Goal: Check status: Check status

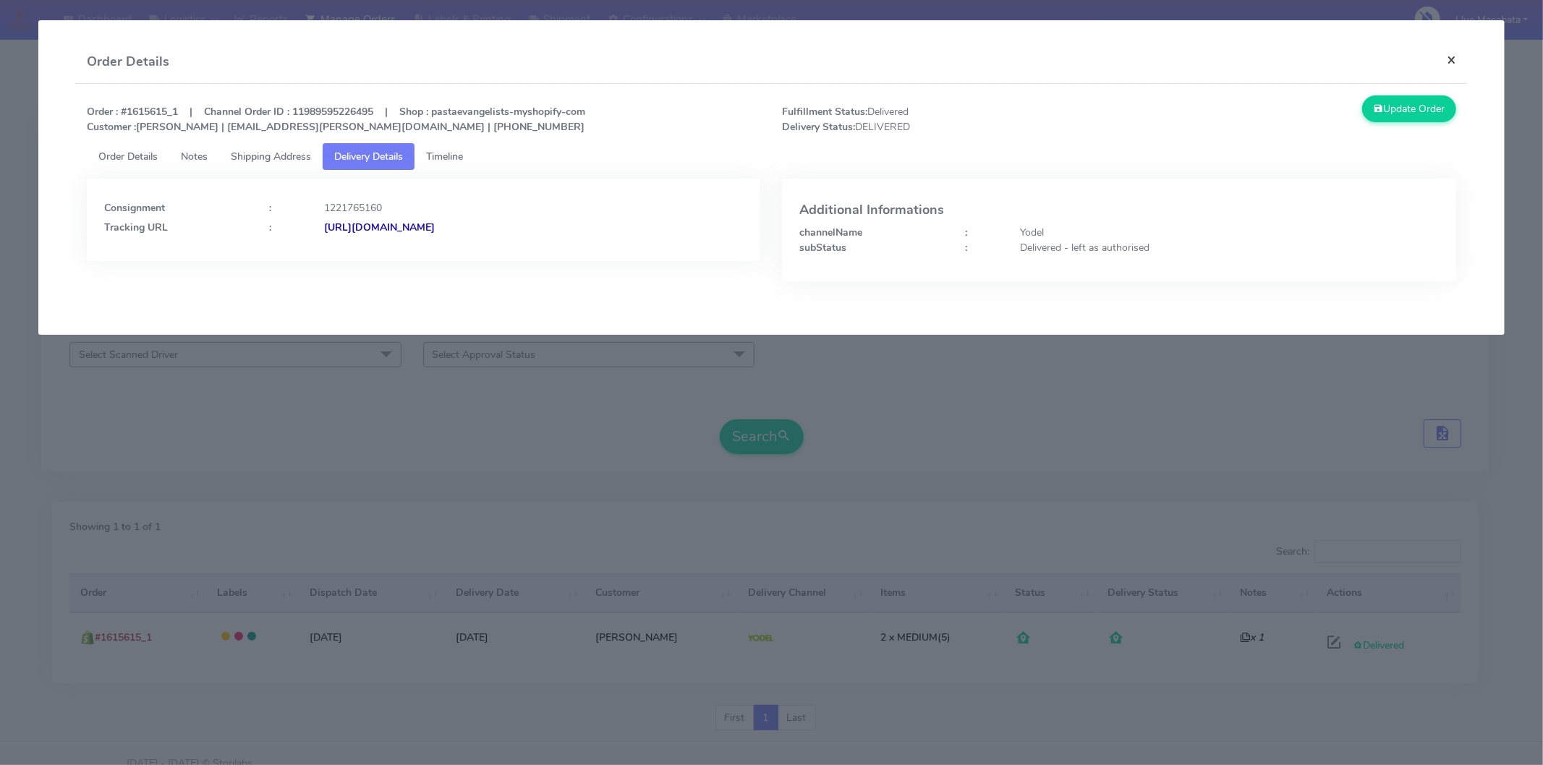
click at [1464, 62] on button "×" at bounding box center [1451, 60] width 33 height 38
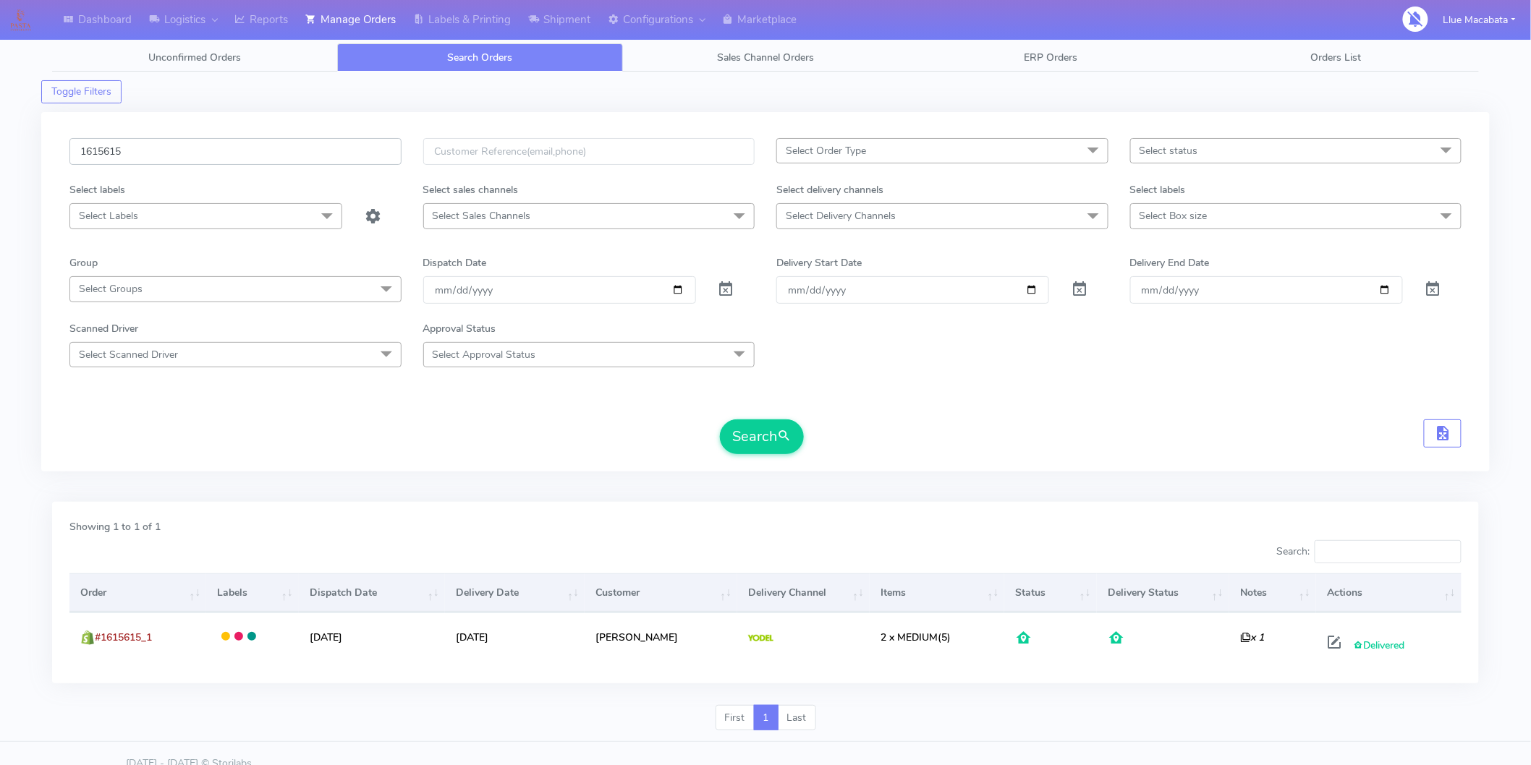
click at [193, 153] on input "1615615" at bounding box center [235, 151] width 332 height 27
paste input "6017A"
type input "1616017A"
click at [763, 424] on button "Search" at bounding box center [762, 437] width 84 height 35
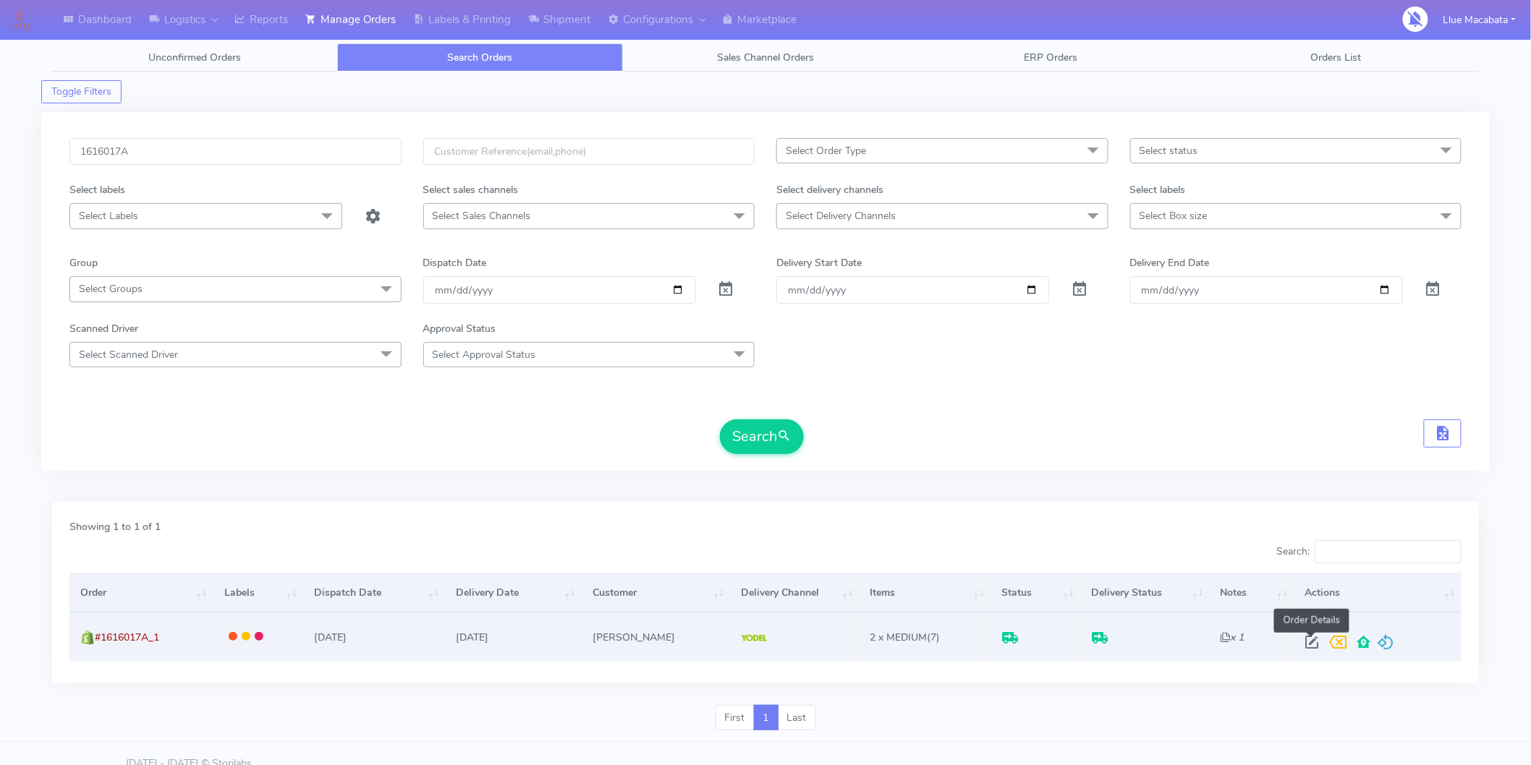
click at [1304, 645] on span at bounding box center [1312, 646] width 26 height 14
select select "5"
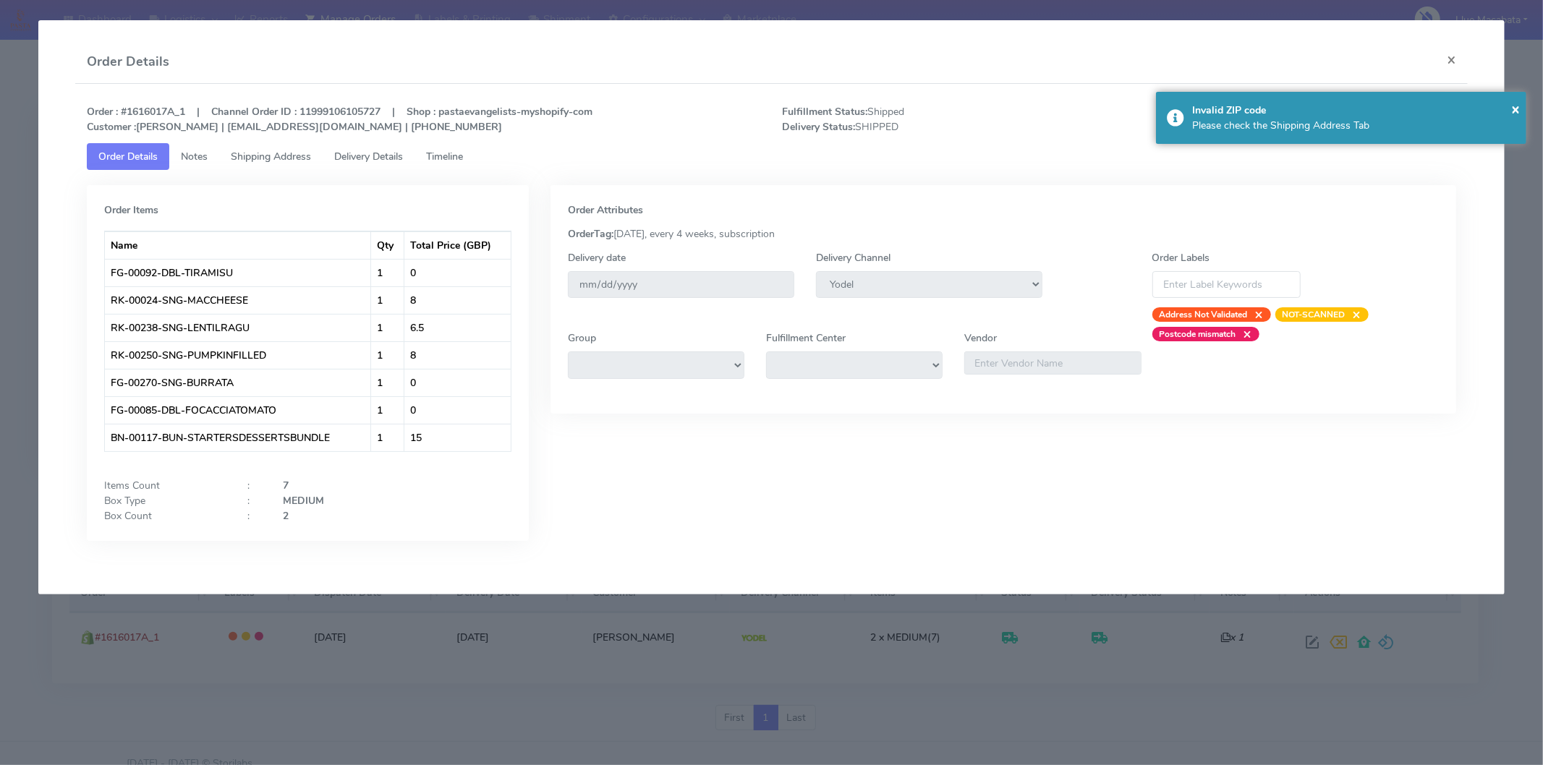
click at [450, 156] on span "Timeline" at bounding box center [444, 157] width 37 height 14
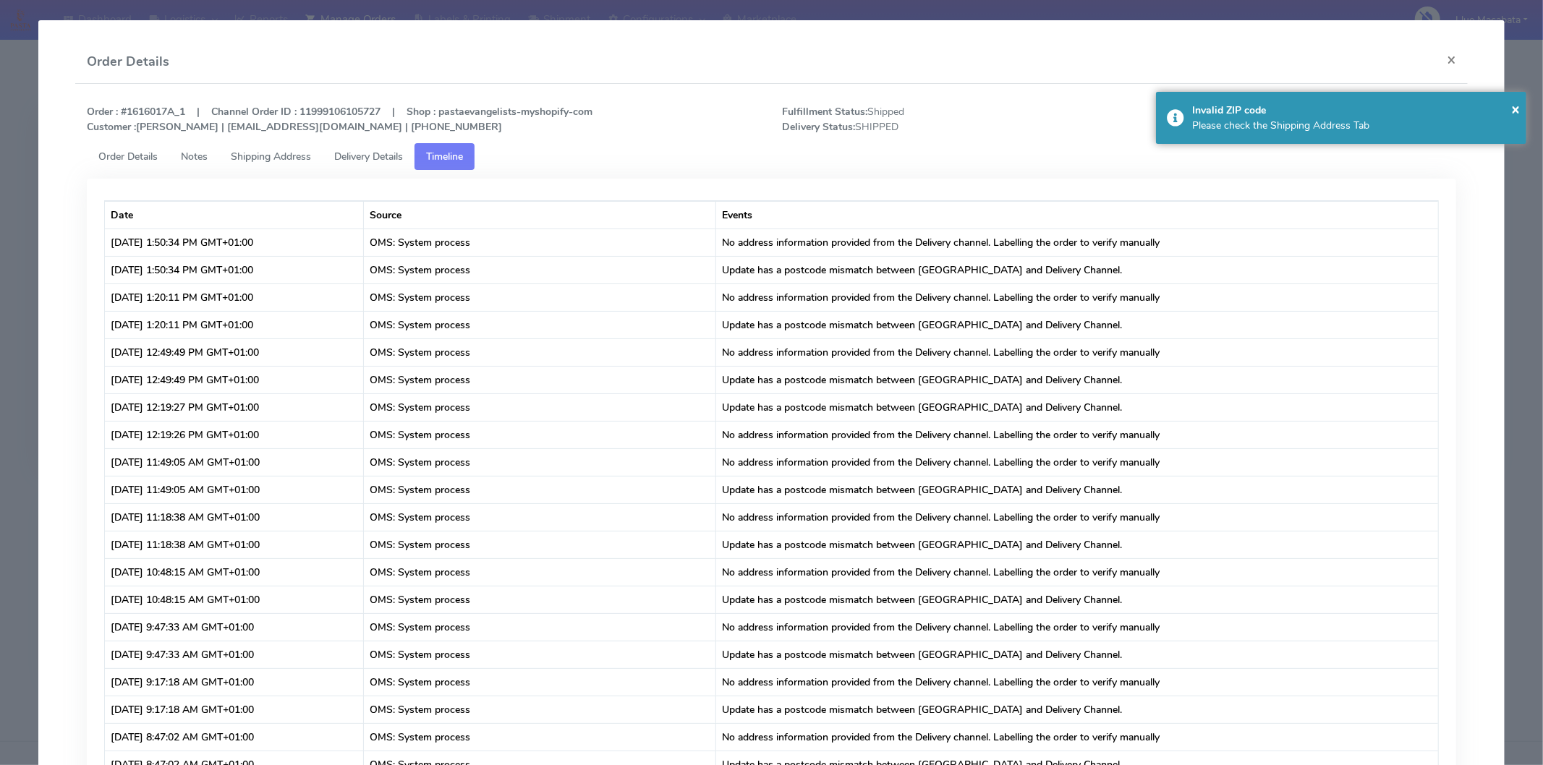
drag, startPoint x: 386, startPoint y: 157, endPoint x: 376, endPoint y: 160, distance: 10.5
click at [386, 156] on span "Delivery Details" at bounding box center [368, 157] width 69 height 14
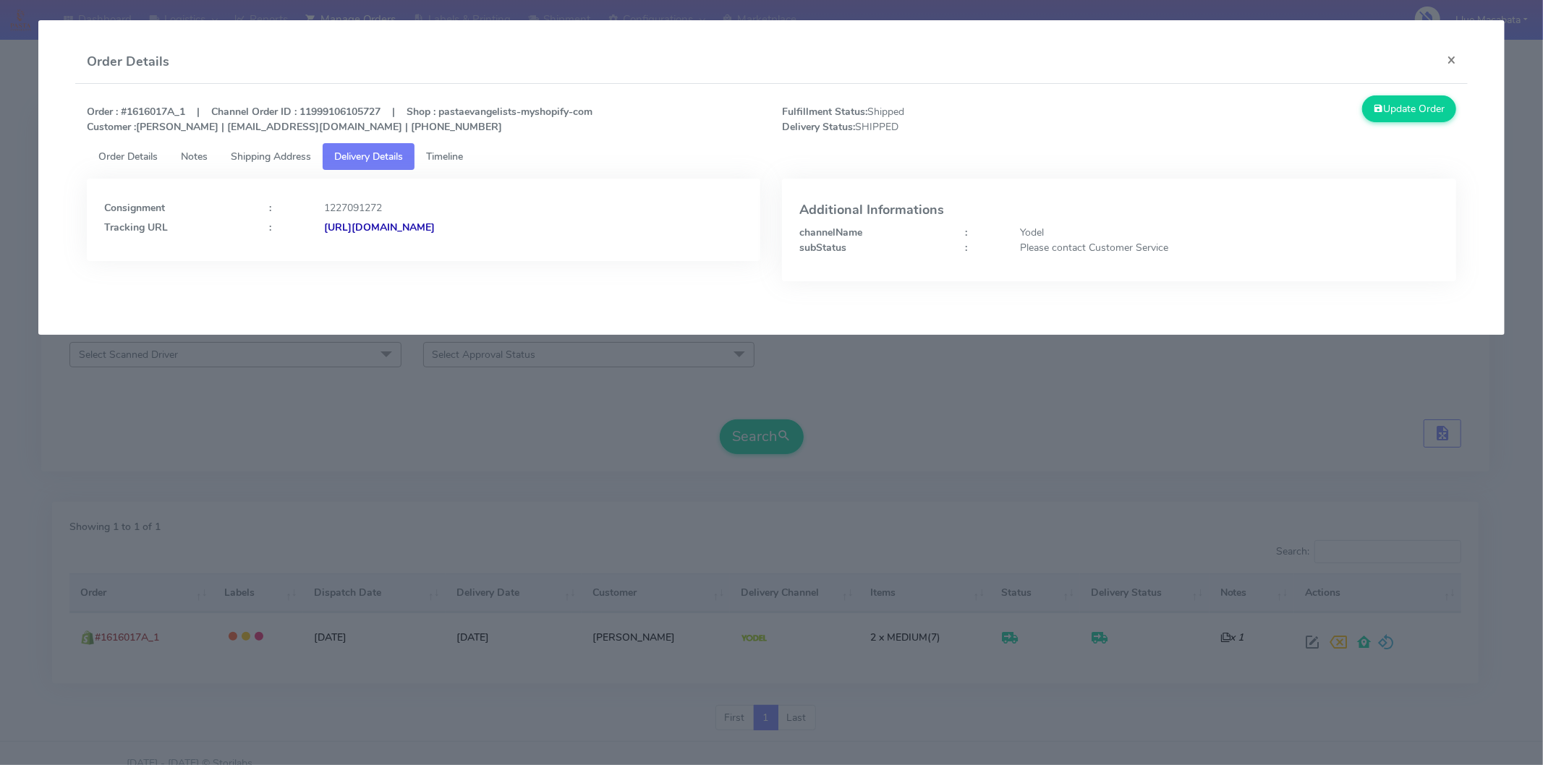
click at [435, 225] on strong "[URL][DOMAIN_NAME]" at bounding box center [379, 228] width 111 height 14
drag, startPoint x: 1448, startPoint y: 67, endPoint x: 642, endPoint y: 139, distance: 809.2
click at [1448, 66] on button "×" at bounding box center [1451, 60] width 33 height 38
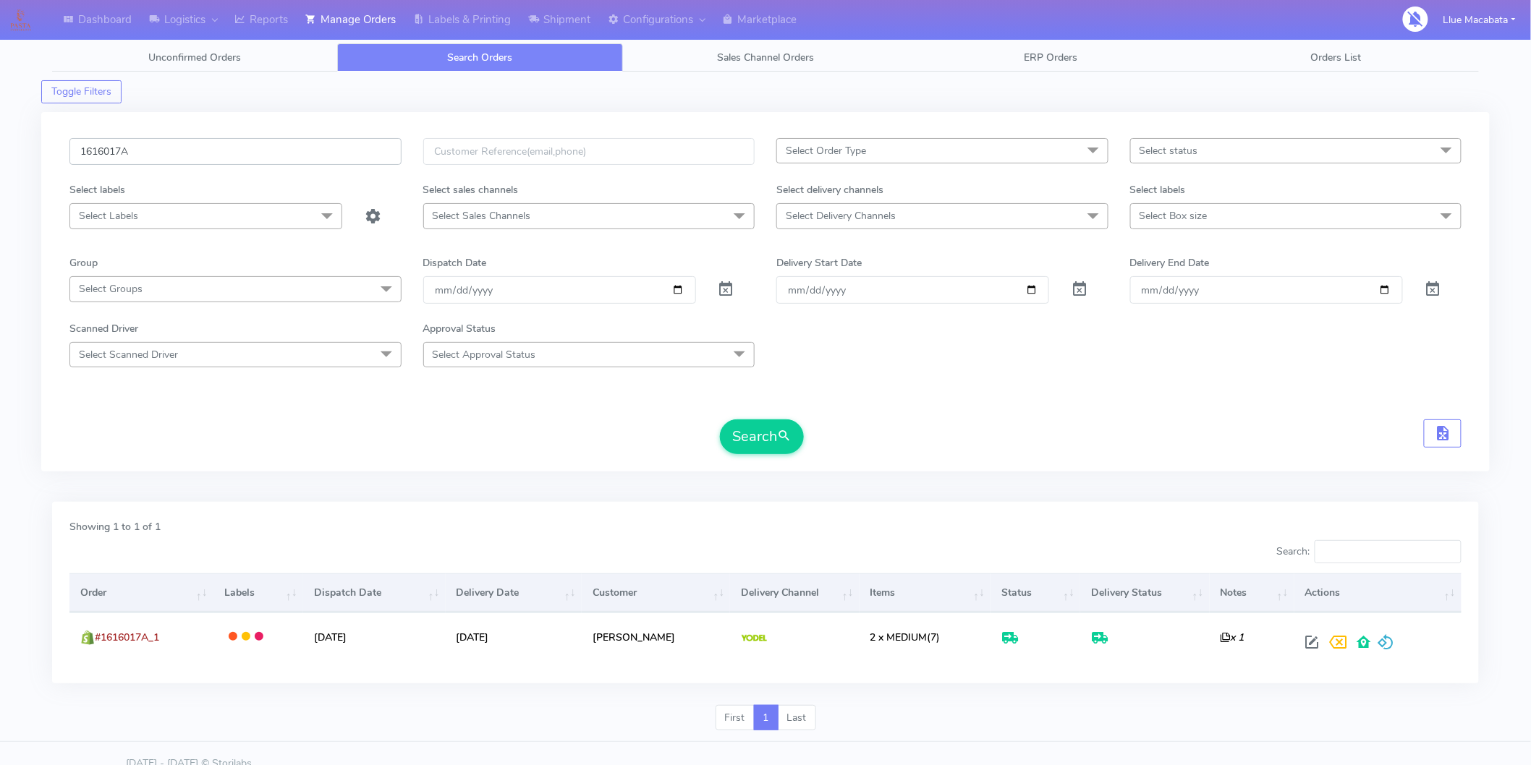
click at [146, 148] on input "1616017A" at bounding box center [235, 151] width 332 height 27
paste input "5933"
type input "1615933"
drag, startPoint x: 793, startPoint y: 436, endPoint x: 784, endPoint y: 436, distance: 9.4
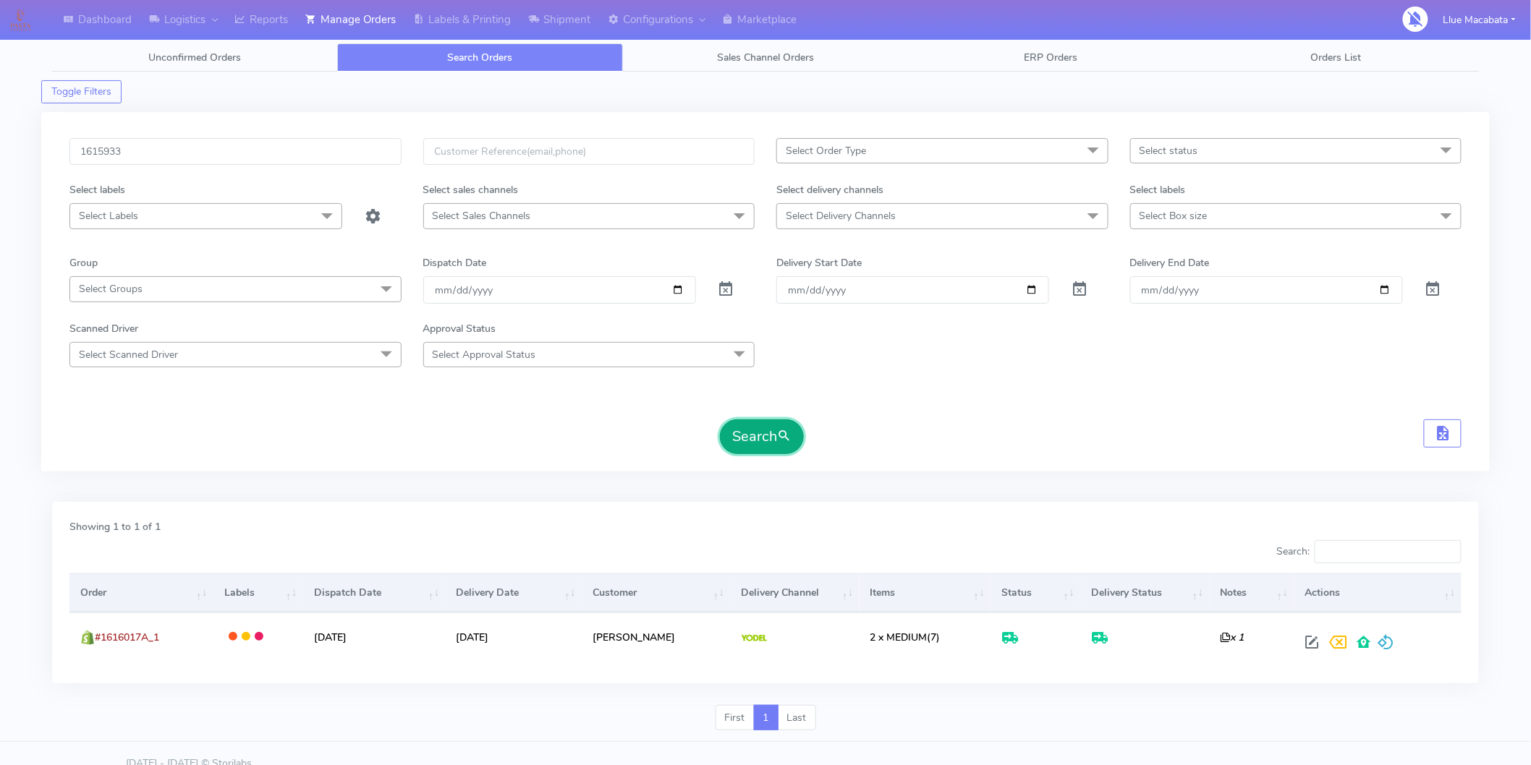
click at [791, 436] on button "Search" at bounding box center [762, 437] width 84 height 35
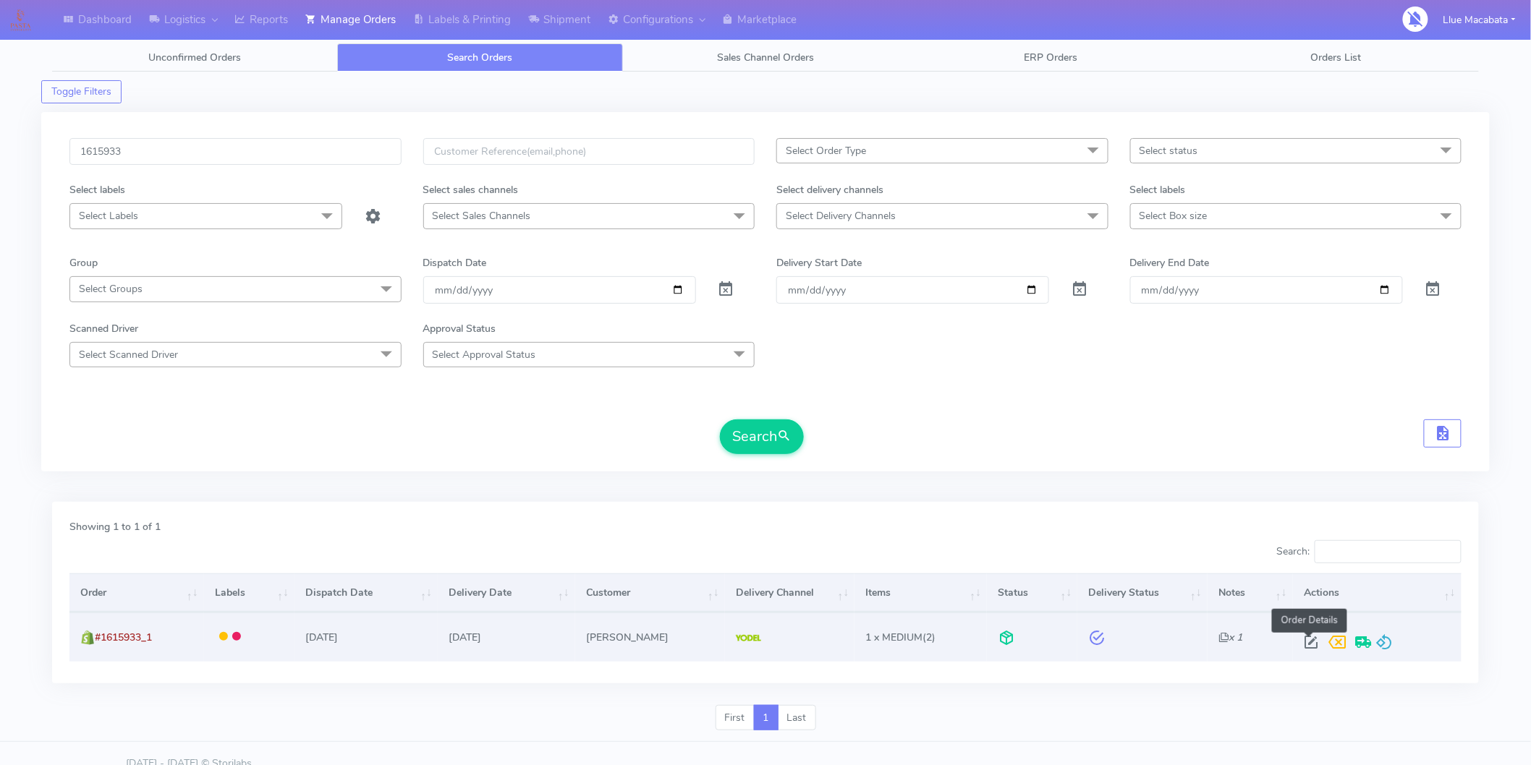
click at [1306, 639] on span at bounding box center [1311, 646] width 26 height 14
select select "5"
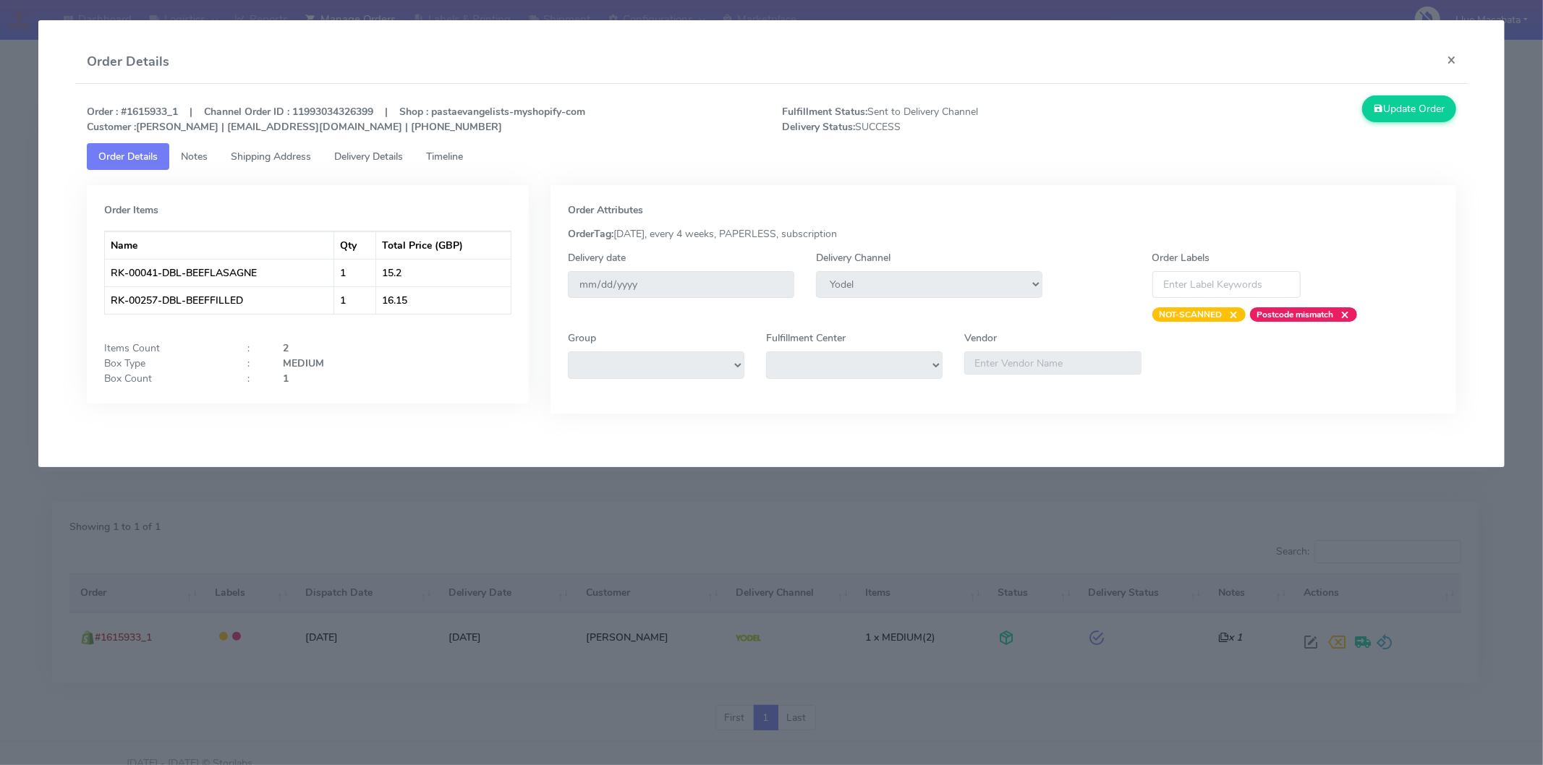
click at [370, 150] on span "Delivery Details" at bounding box center [368, 157] width 69 height 14
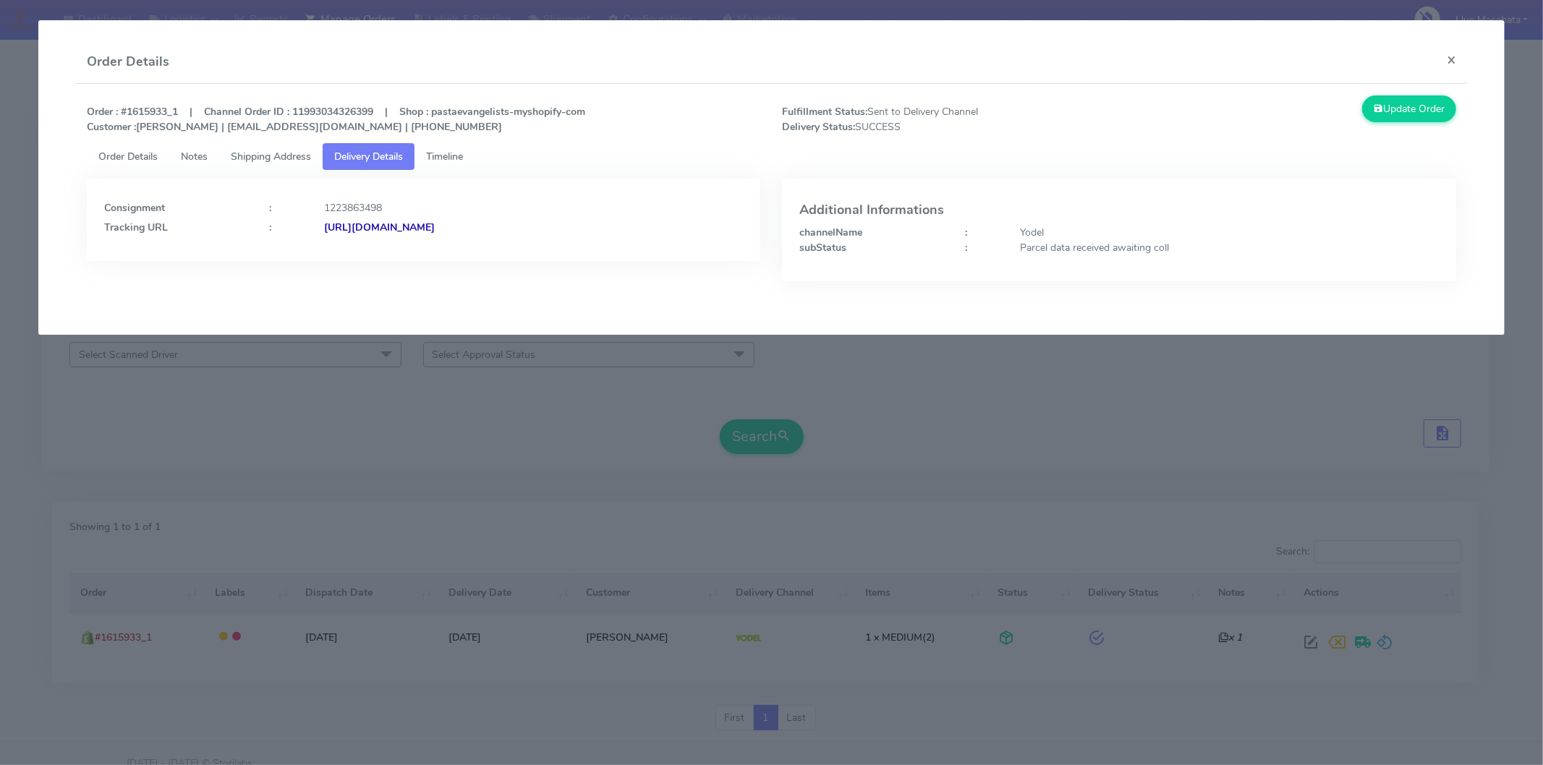
click at [435, 226] on strong "[URL][DOMAIN_NAME]" at bounding box center [379, 228] width 111 height 14
click at [1445, 62] on button "×" at bounding box center [1451, 60] width 33 height 38
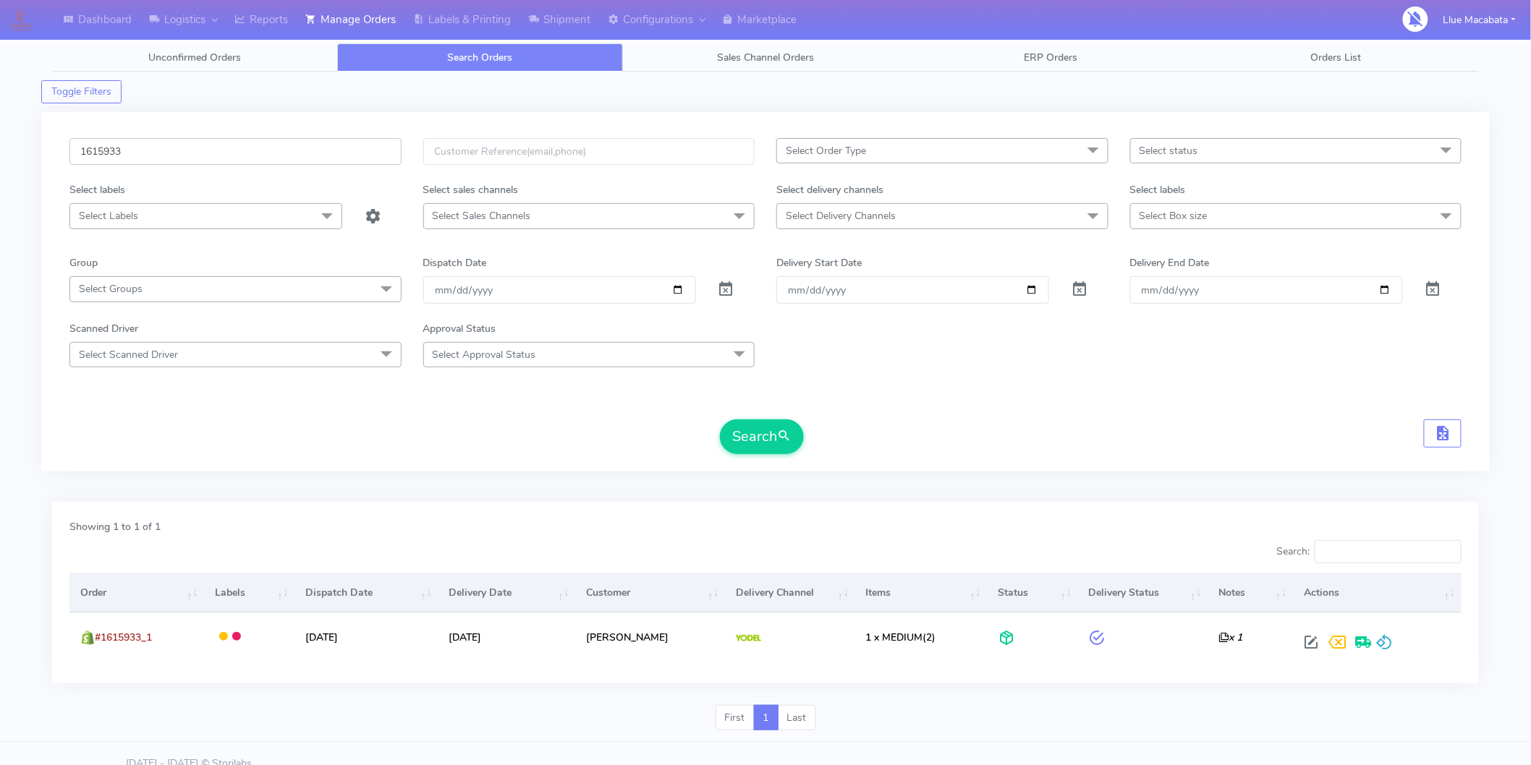
click at [141, 154] on input "1615933" at bounding box center [235, 151] width 332 height 27
paste input "65"
type input "1615965"
click at [757, 431] on button "Search" at bounding box center [762, 437] width 84 height 35
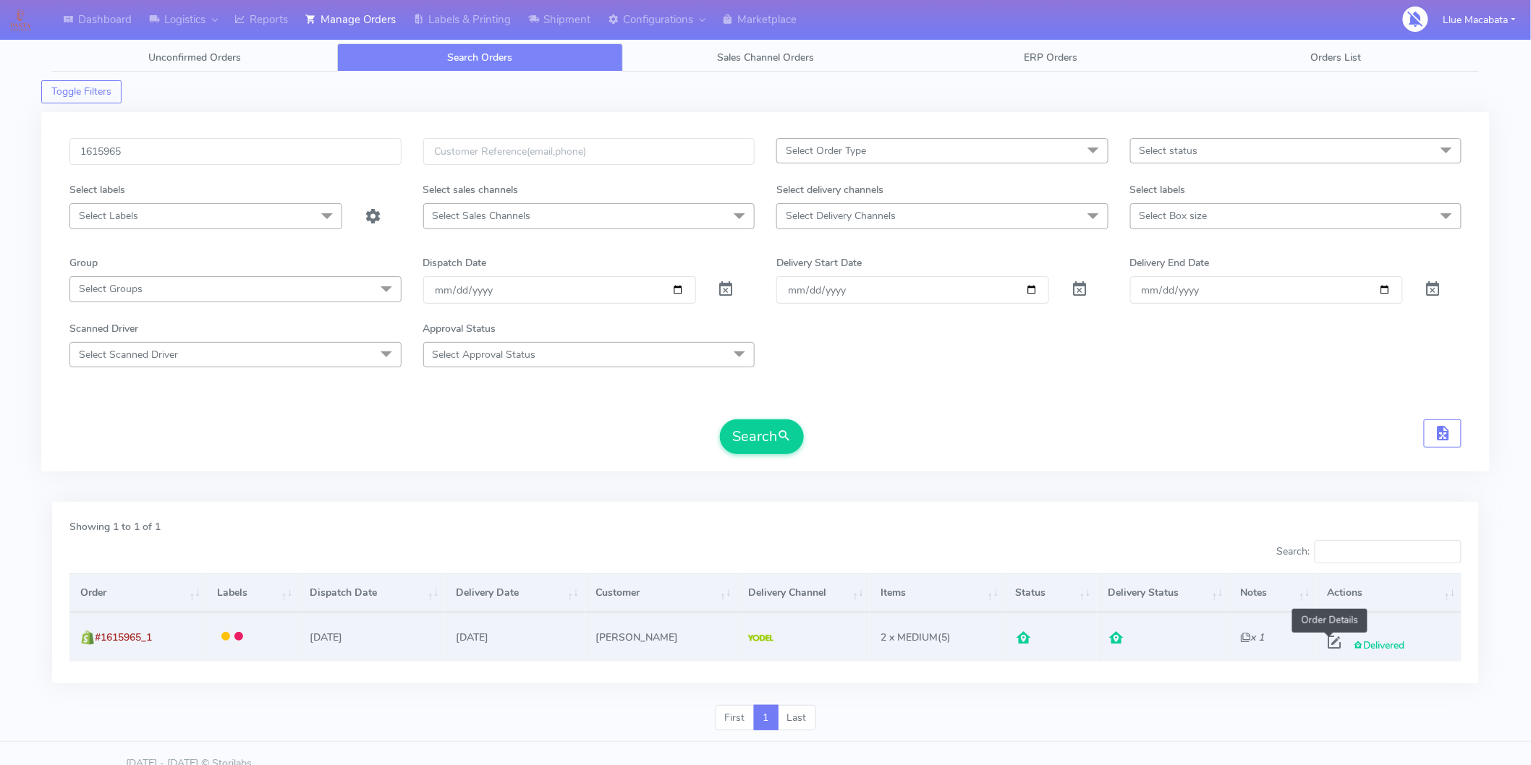
click at [1330, 651] on span at bounding box center [1334, 646] width 26 height 14
select select "5"
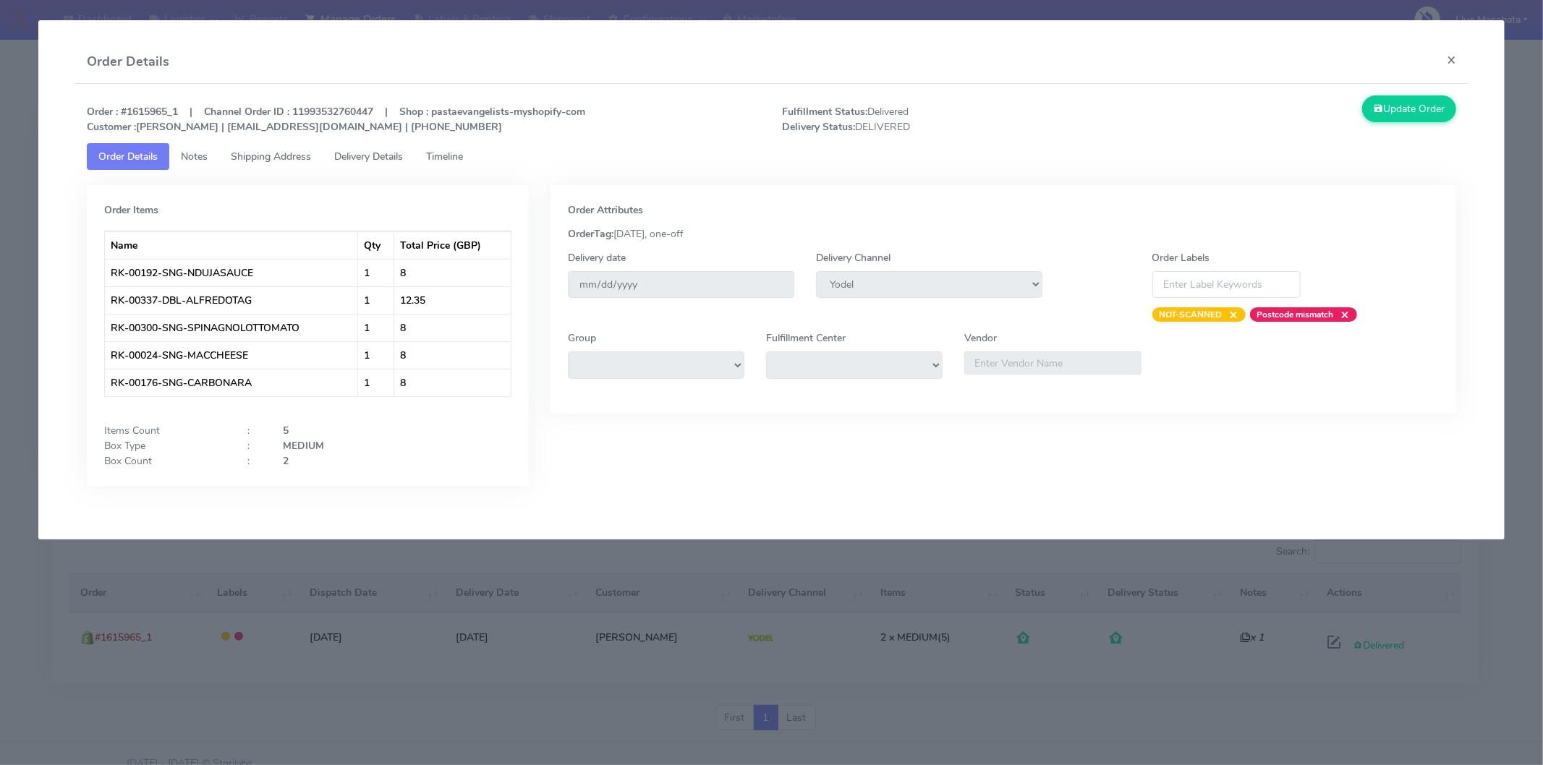
click at [451, 160] on span "Timeline" at bounding box center [444, 157] width 37 height 14
